Goal: Information Seeking & Learning: Learn about a topic

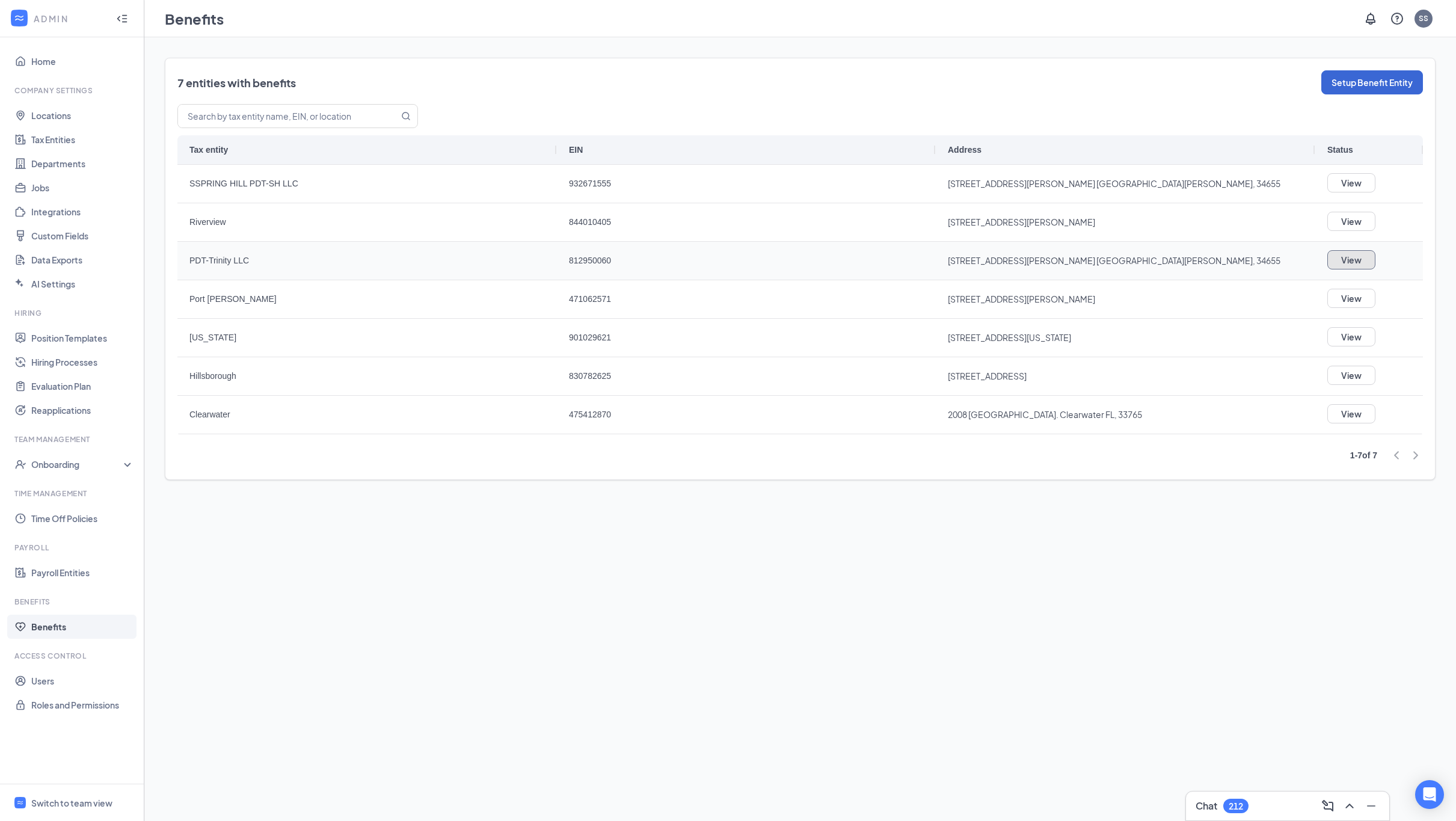
click at [1339, 263] on button "View" at bounding box center [1351, 260] width 48 height 19
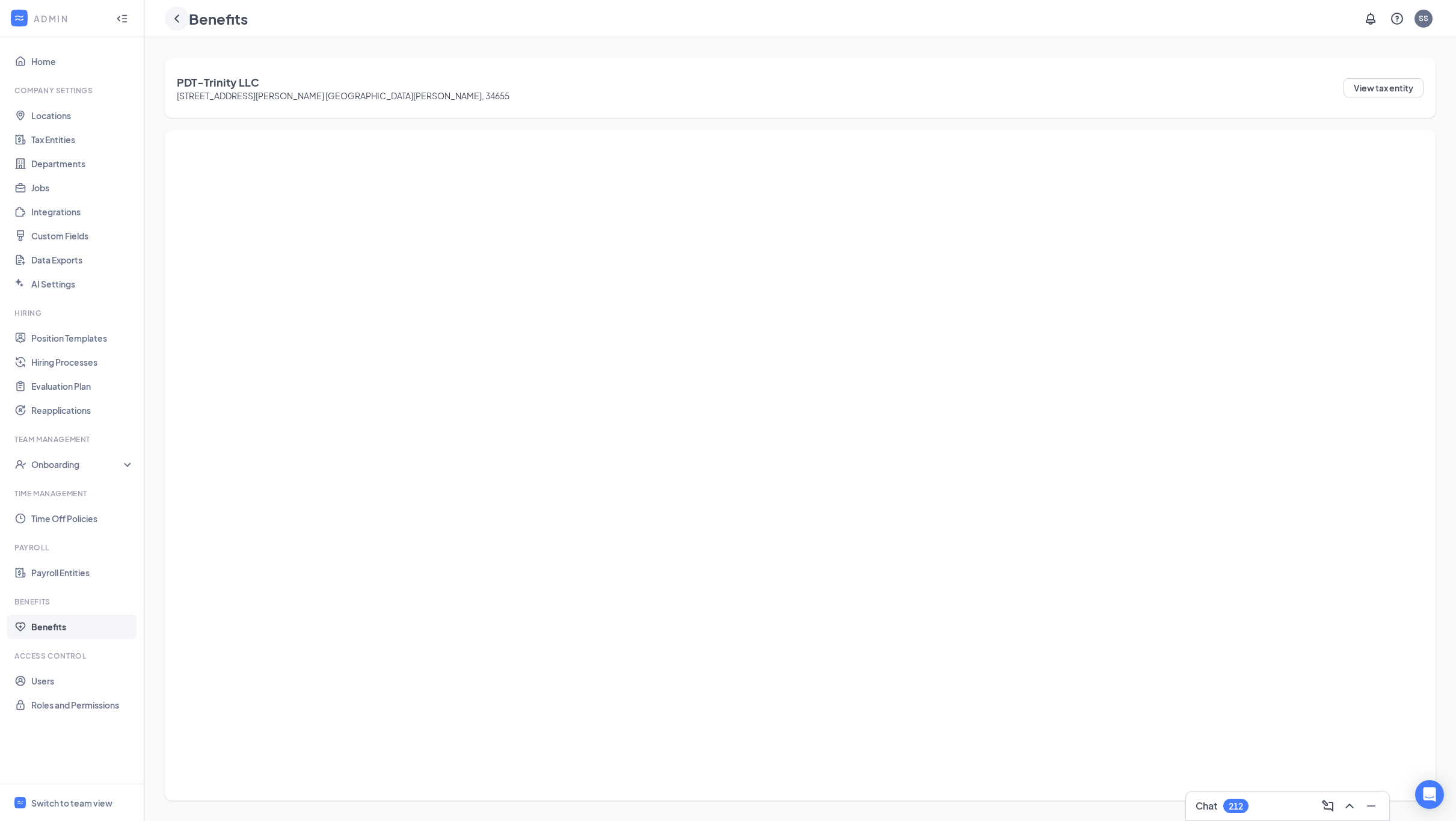
click at [173, 25] on icon "ChevronLeft" at bounding box center [177, 19] width 14 height 14
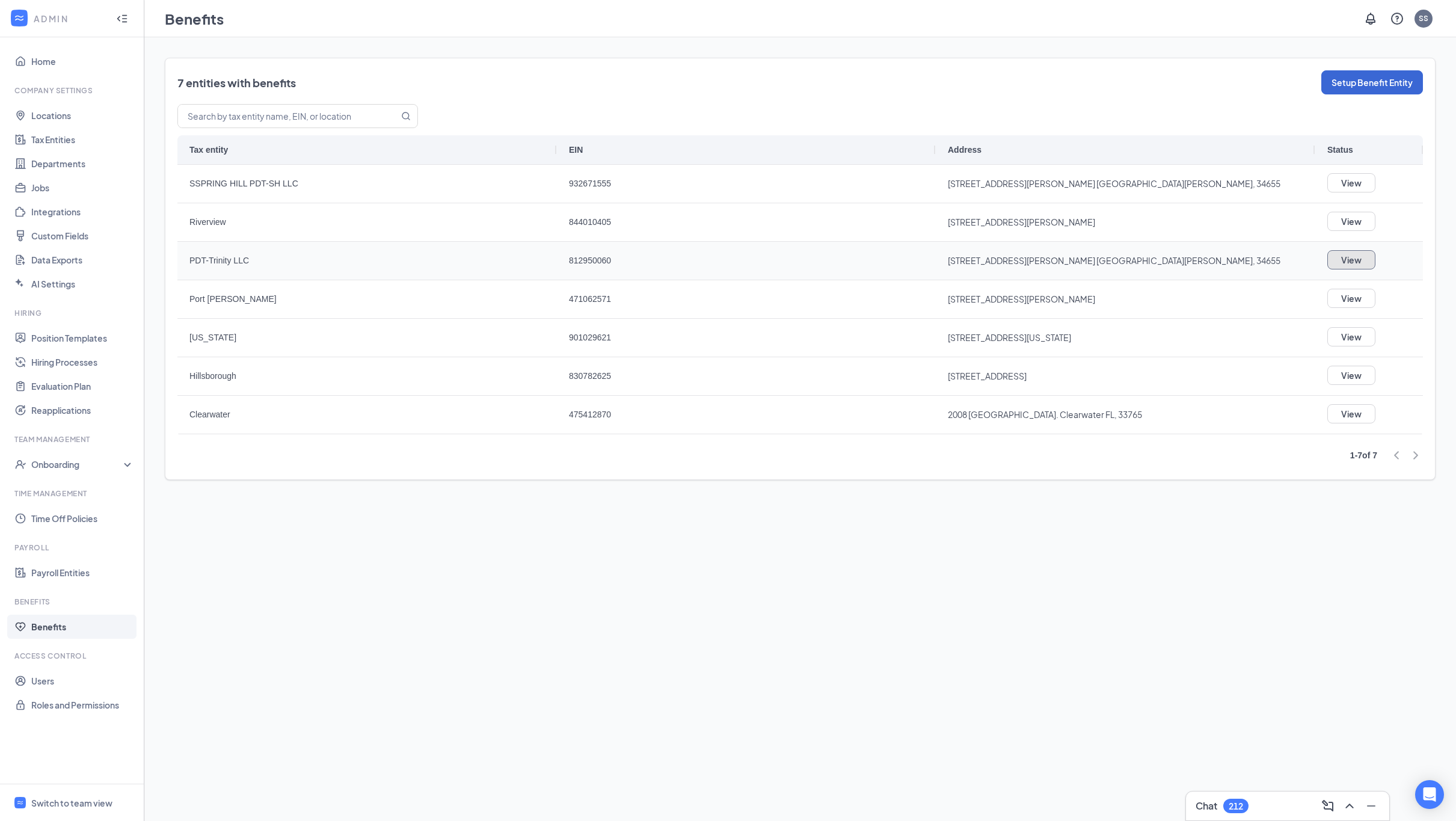
click at [1357, 261] on button "View" at bounding box center [1351, 260] width 48 height 19
